Goal: Task Accomplishment & Management: Use online tool/utility

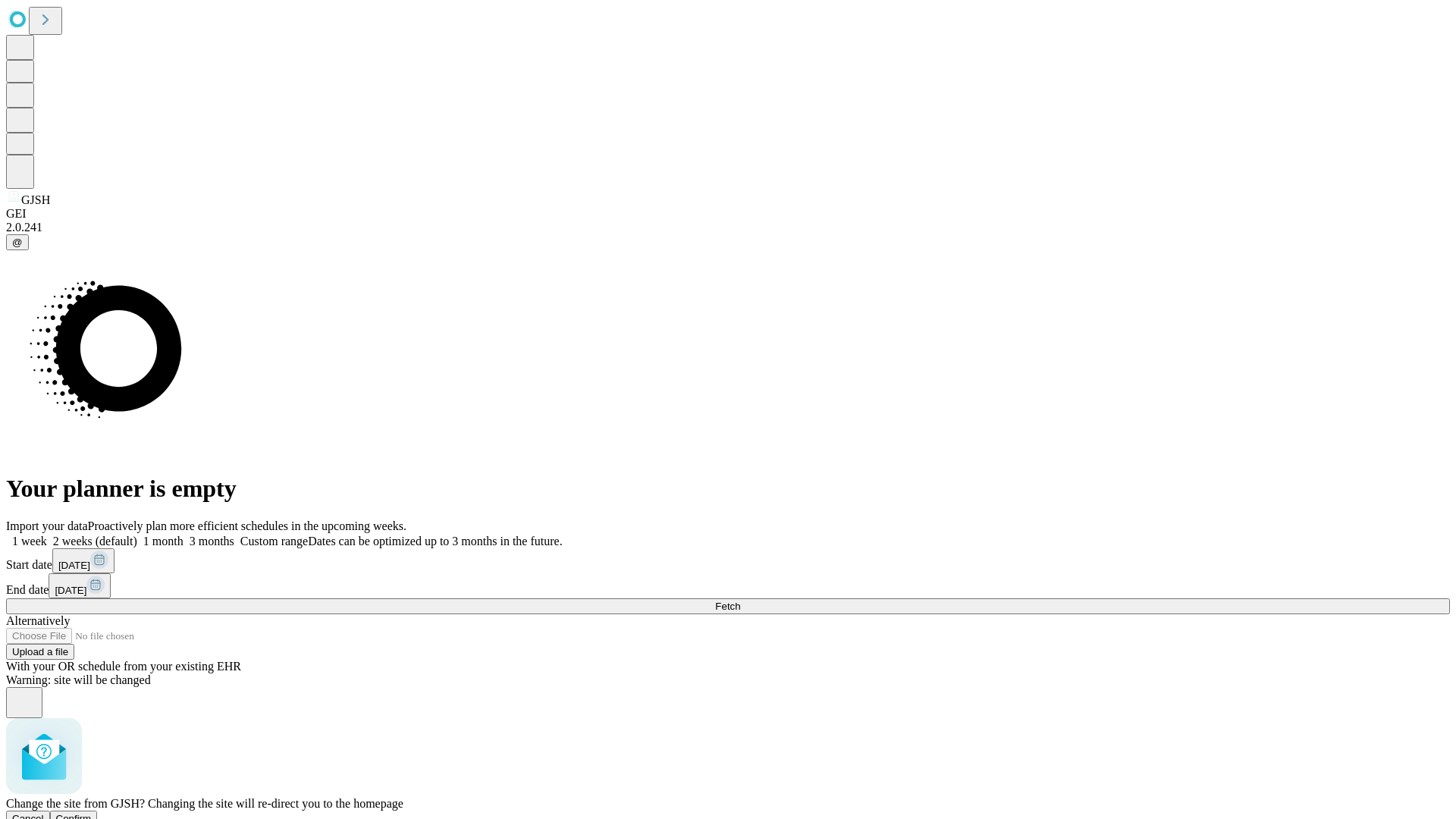
click at [92, 813] on span "Confirm" at bounding box center [73, 818] width 35 height 11
click at [184, 535] on label "1 month" at bounding box center [161, 541] width 46 height 13
click at [740, 601] on span "Fetch" at bounding box center [727, 606] width 25 height 11
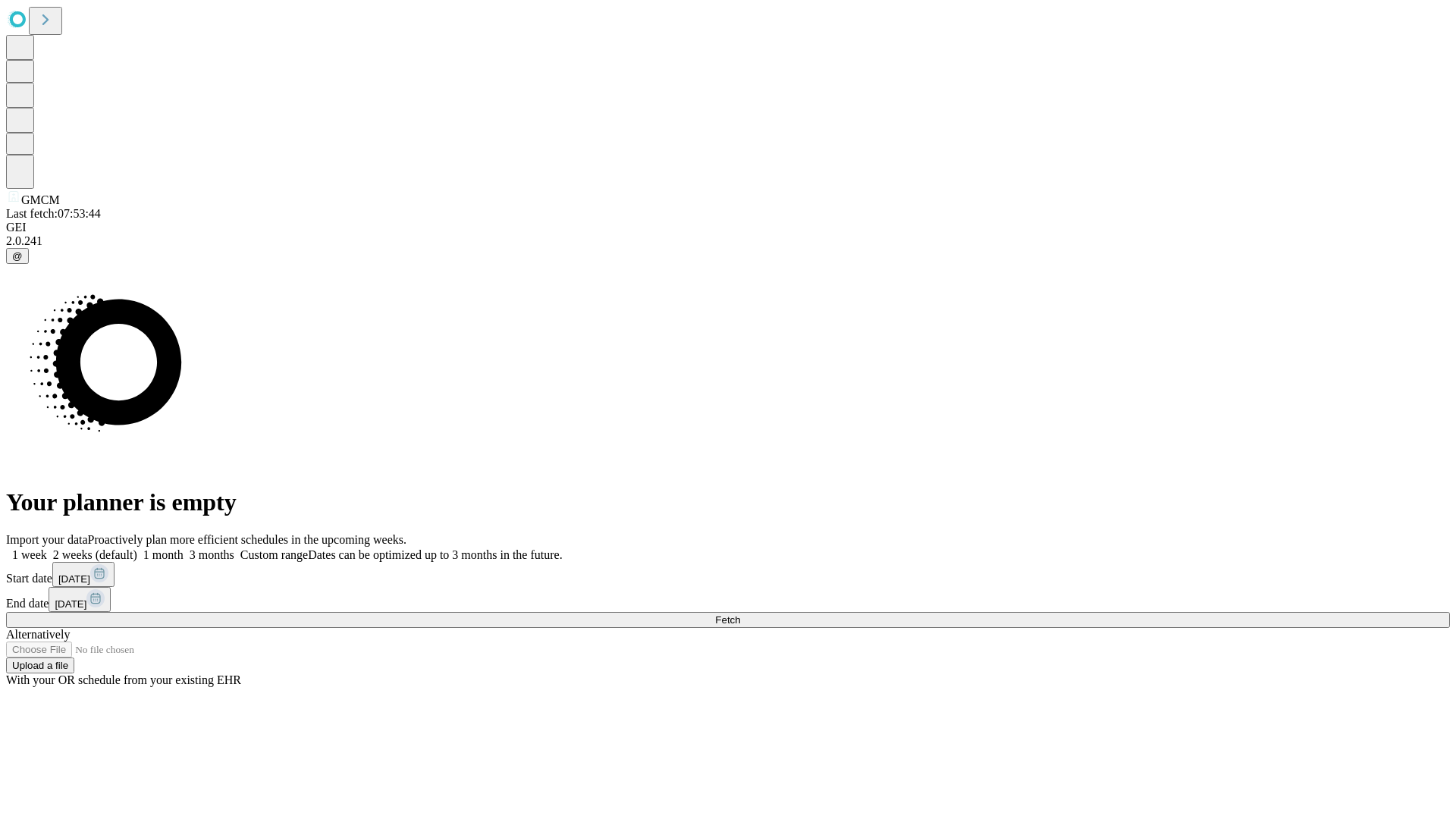
click at [184, 548] on label "1 month" at bounding box center [161, 554] width 46 height 13
click at [740, 614] on span "Fetch" at bounding box center [727, 620] width 25 height 11
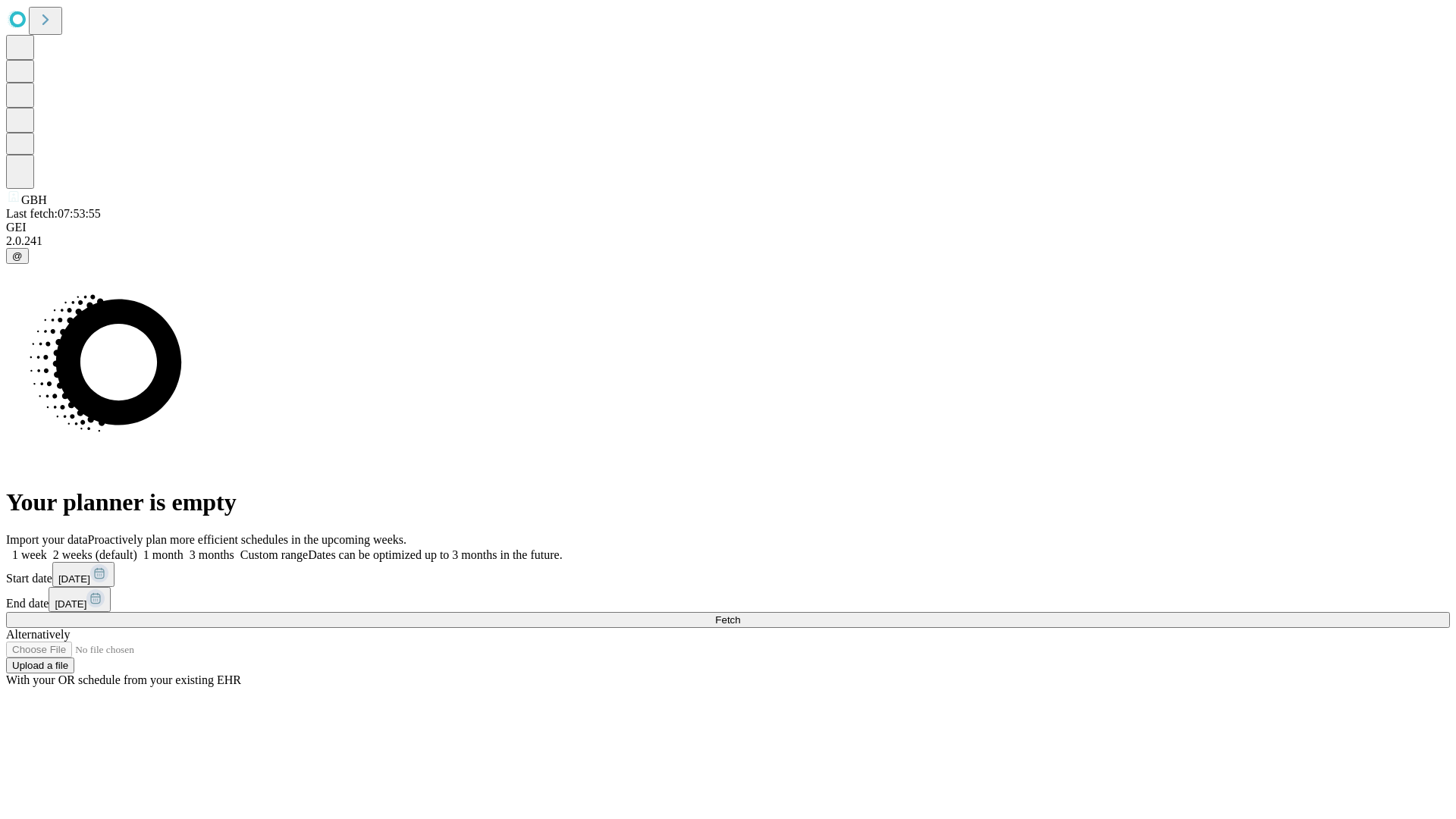
click at [740, 614] on span "Fetch" at bounding box center [727, 620] width 25 height 11
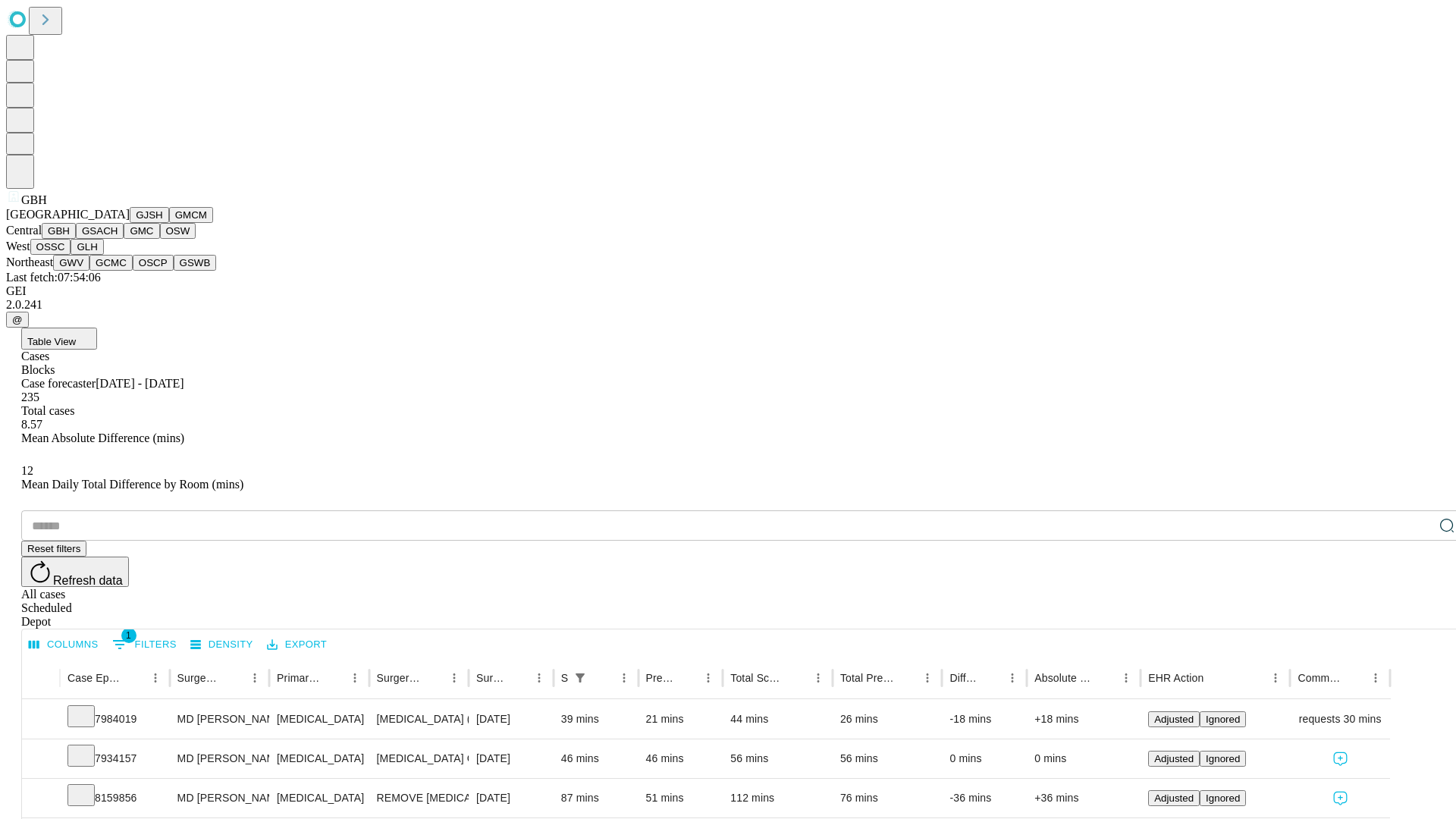
click at [118, 239] on button "GSACH" at bounding box center [100, 231] width 48 height 16
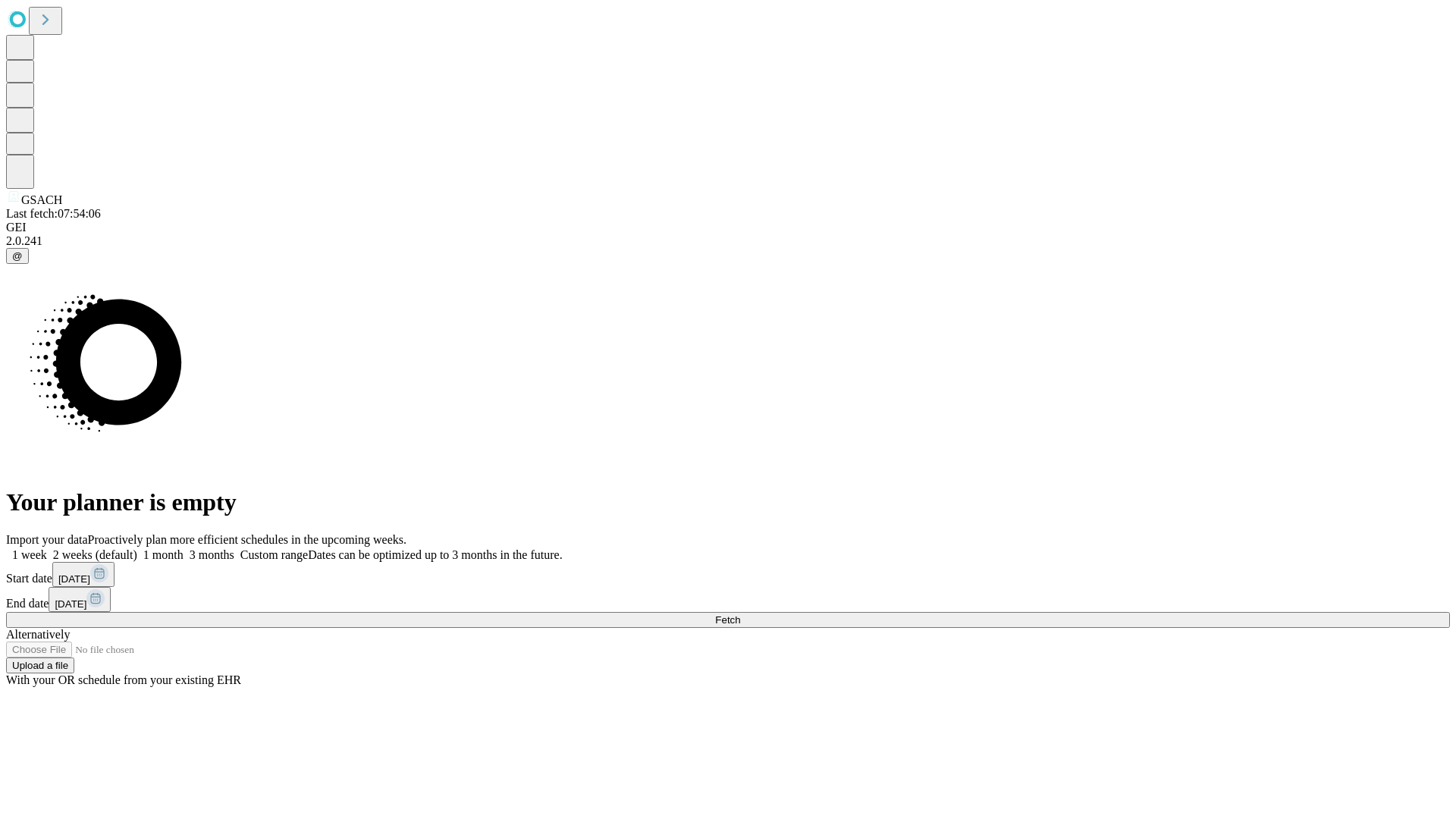
click at [184, 548] on label "1 month" at bounding box center [161, 554] width 46 height 13
click at [740, 614] on span "Fetch" at bounding box center [727, 620] width 25 height 11
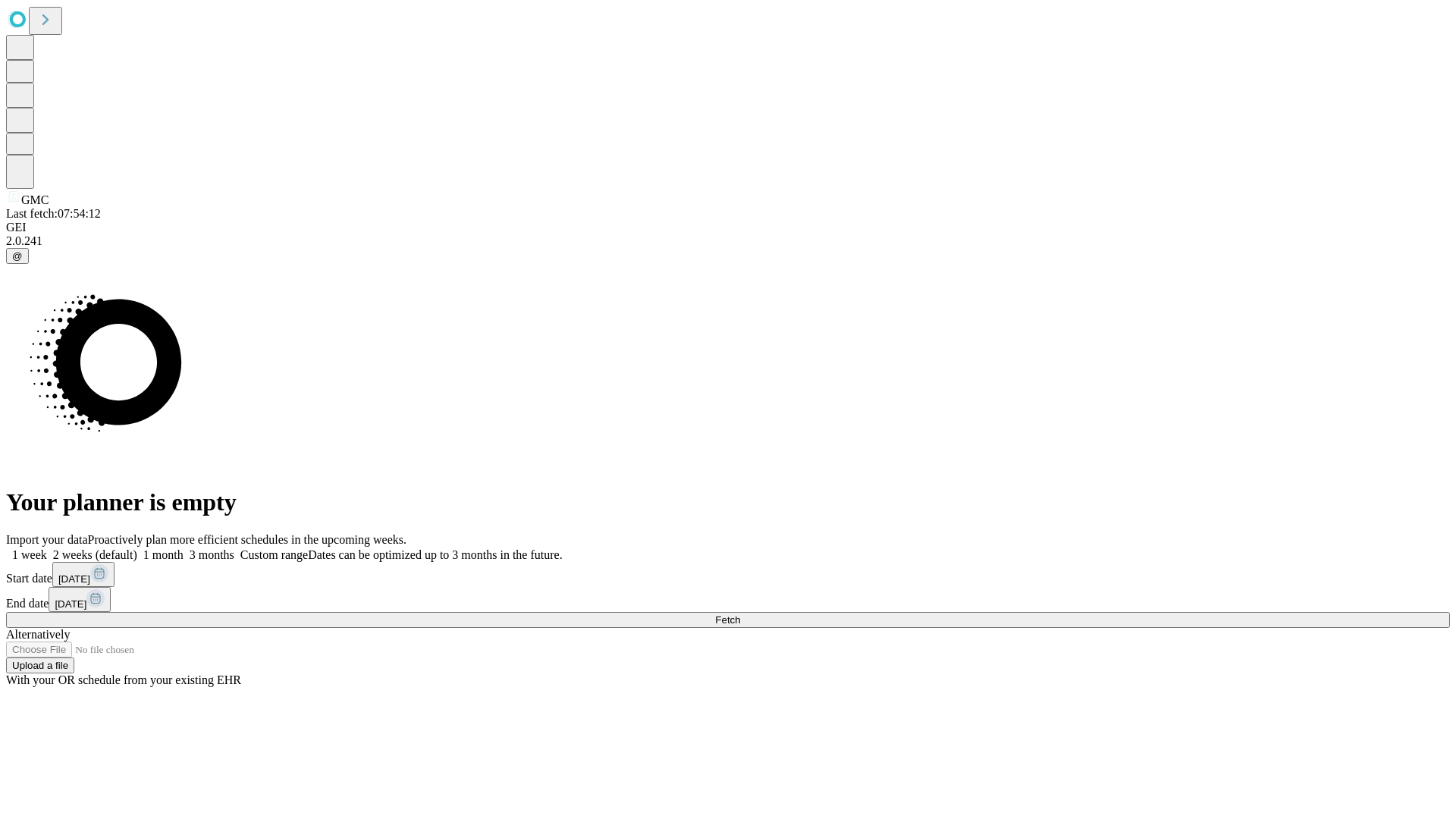
click at [184, 548] on label "1 month" at bounding box center [161, 554] width 46 height 13
click at [740, 614] on span "Fetch" at bounding box center [727, 620] width 25 height 11
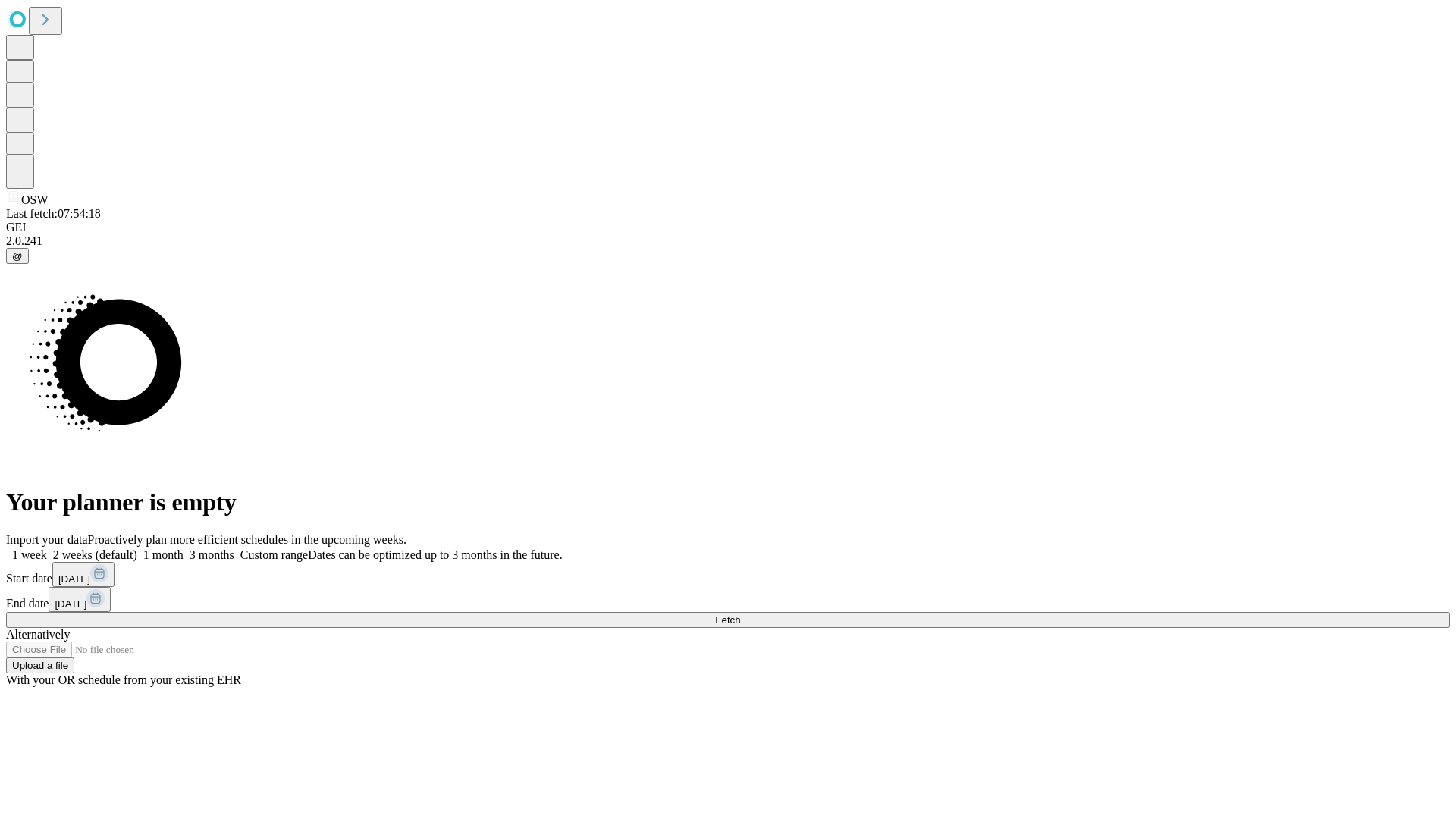
click at [184, 548] on label "1 month" at bounding box center [161, 554] width 46 height 13
click at [740, 614] on span "Fetch" at bounding box center [727, 620] width 25 height 11
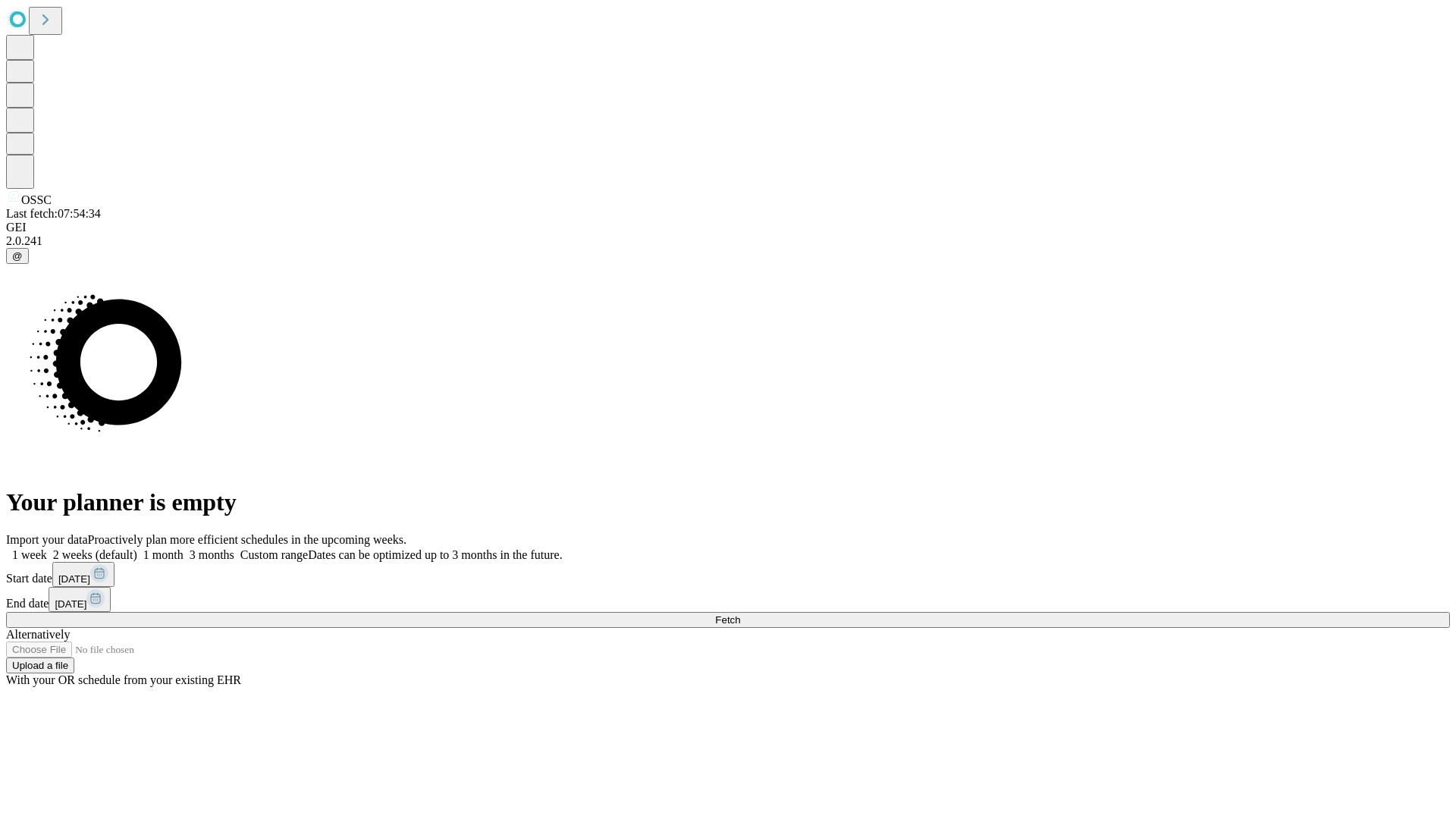
click at [184, 548] on label "1 month" at bounding box center [161, 554] width 46 height 13
click at [740, 614] on span "Fetch" at bounding box center [727, 620] width 25 height 11
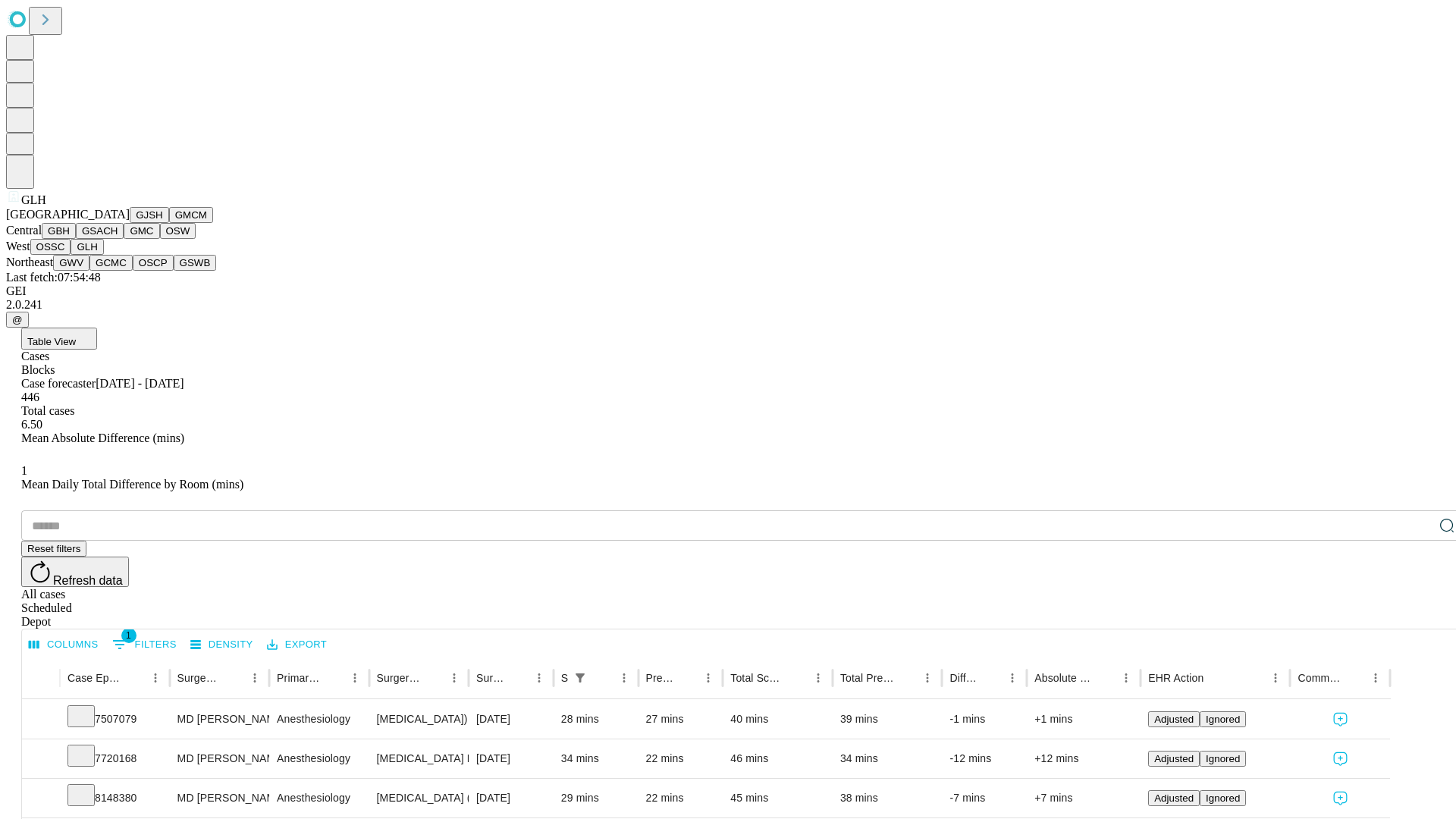
click at [89, 271] on button "GWV" at bounding box center [71, 263] width 36 height 16
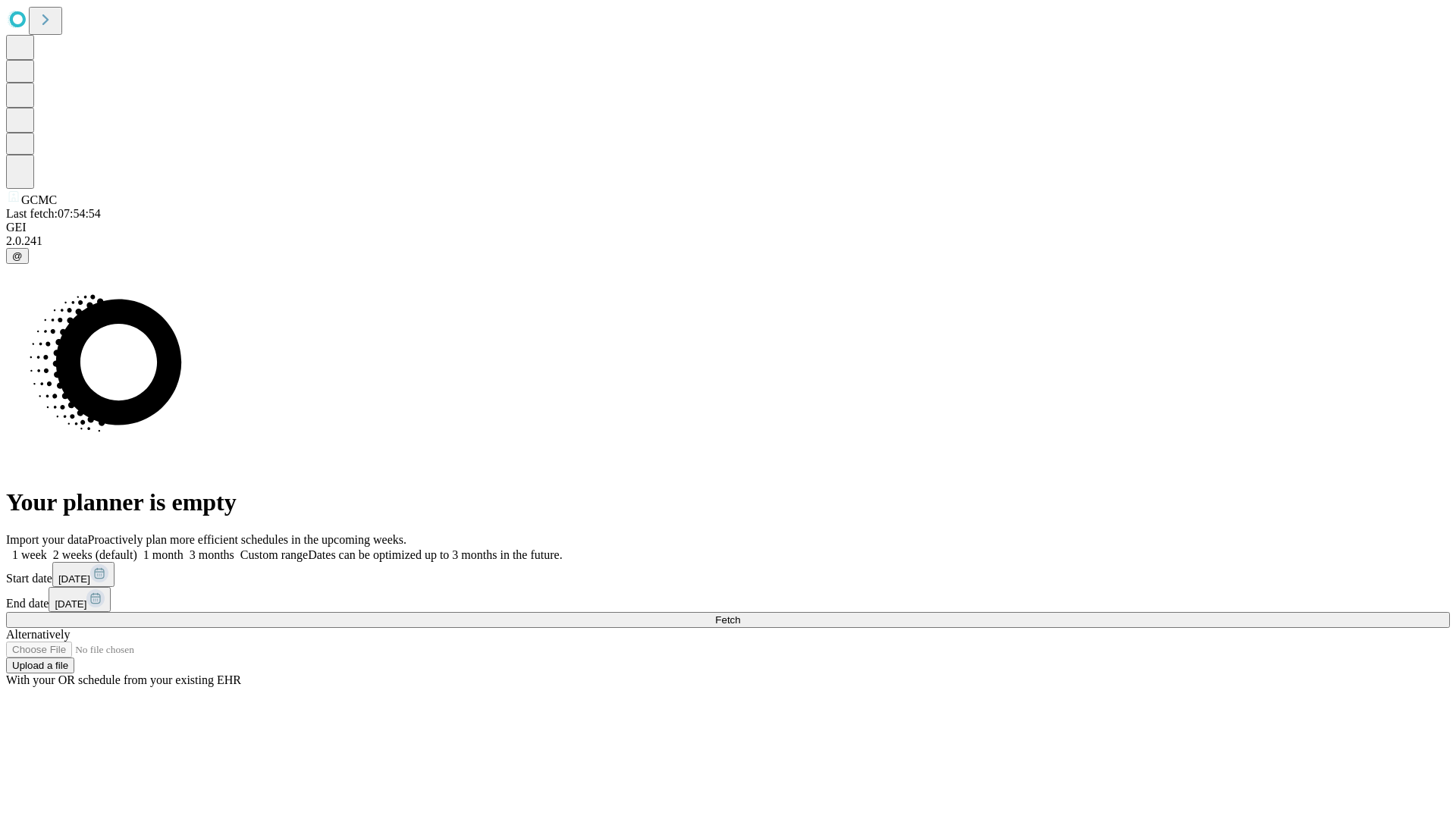
click at [740, 614] on span "Fetch" at bounding box center [727, 620] width 25 height 11
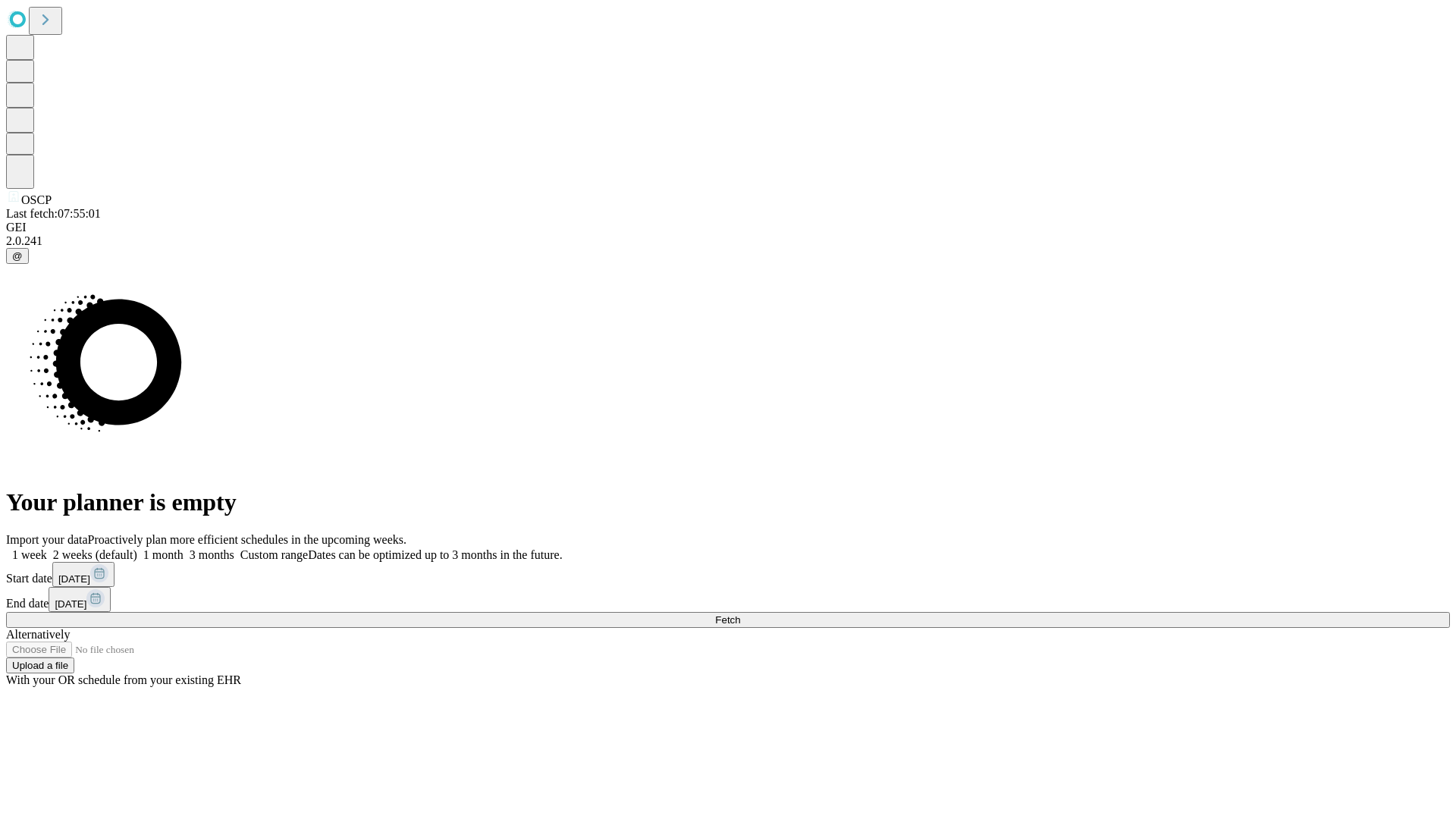
click at [184, 548] on label "1 month" at bounding box center [161, 554] width 46 height 13
click at [740, 614] on span "Fetch" at bounding box center [727, 620] width 25 height 11
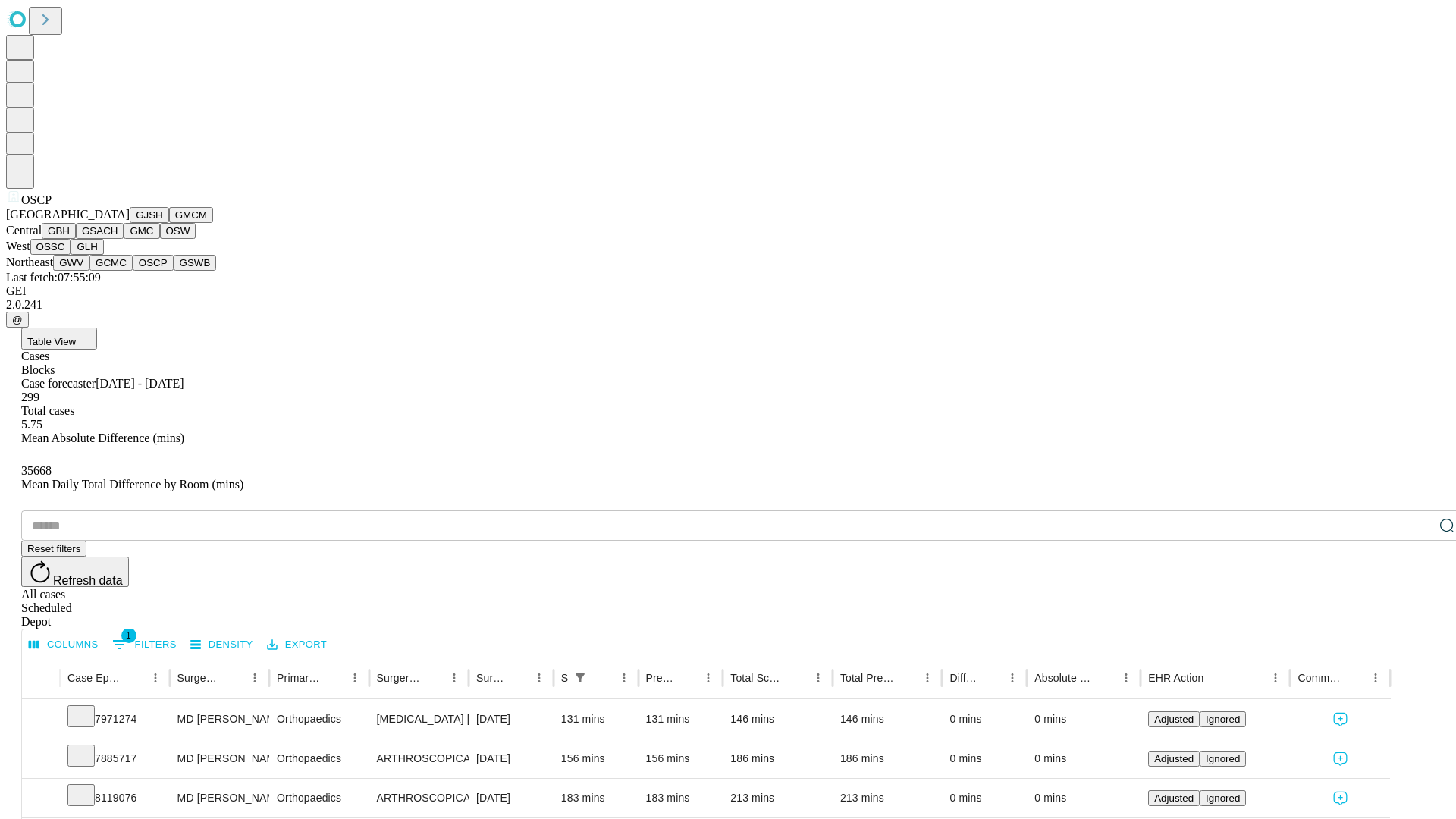
click at [174, 271] on button "GSWB" at bounding box center [195, 263] width 43 height 16
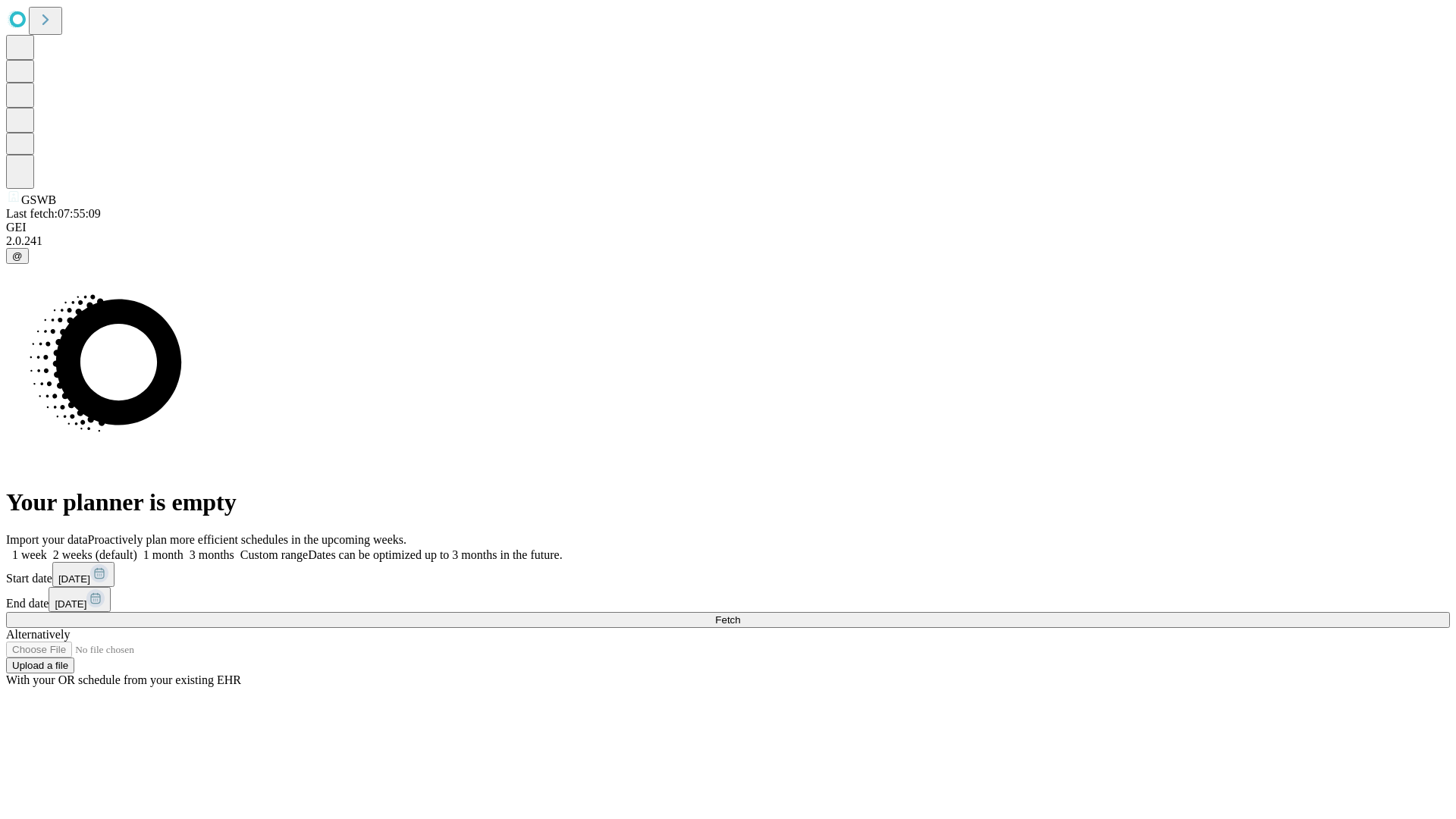
click at [184, 548] on label "1 month" at bounding box center [161, 554] width 46 height 13
click at [740, 614] on span "Fetch" at bounding box center [727, 620] width 25 height 11
